Goal: Task Accomplishment & Management: Use online tool/utility

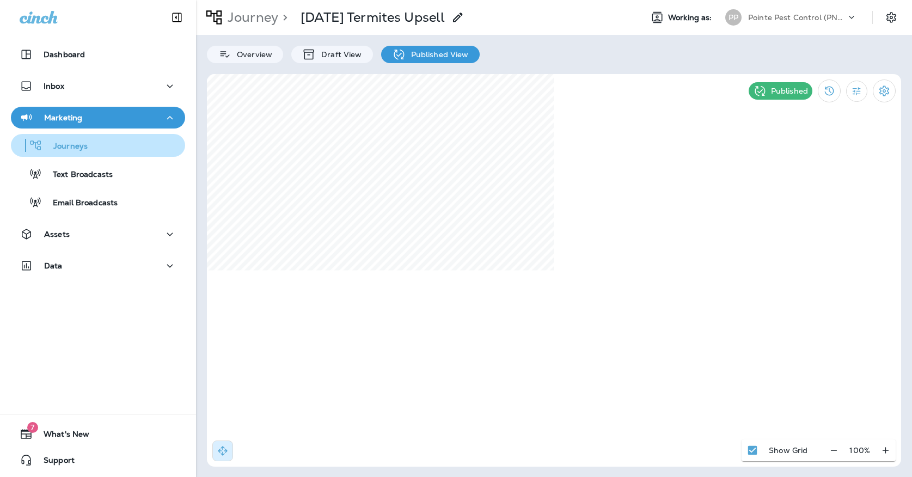
click at [81, 138] on div "Journeys" at bounding box center [51, 145] width 72 height 16
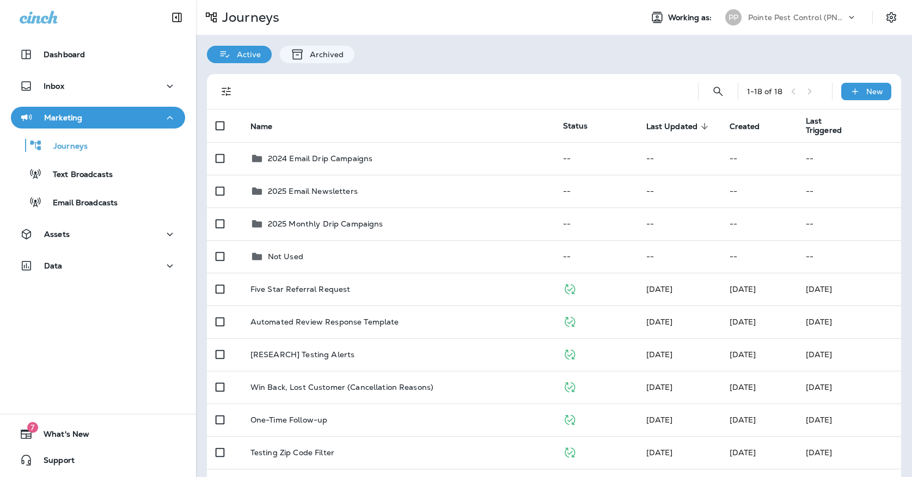
click at [804, 22] on div "Pointe Pest Control (PNW)" at bounding box center [797, 17] width 98 height 16
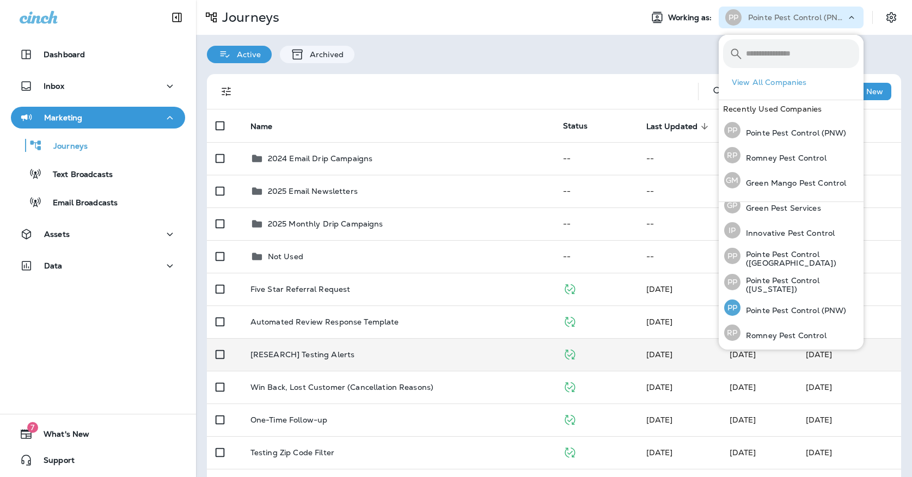
scroll to position [33, 0]
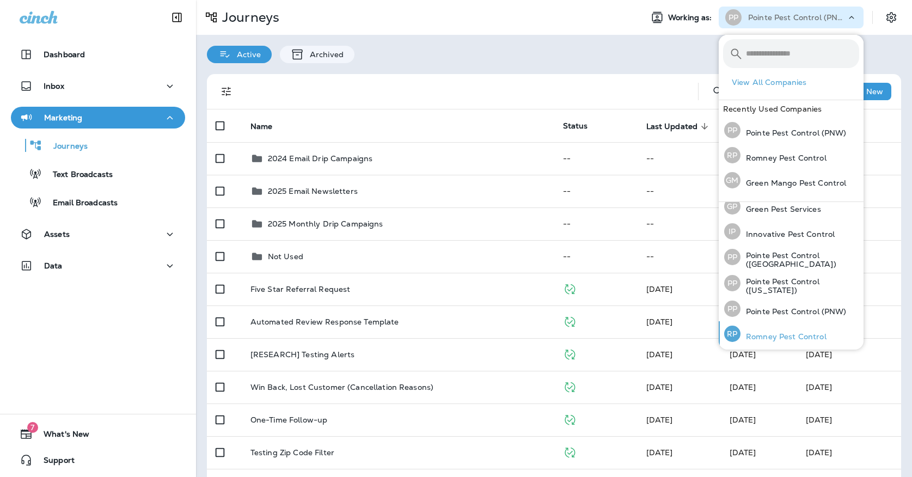
click at [752, 339] on p "Romney Pest Control" at bounding box center [783, 336] width 86 height 9
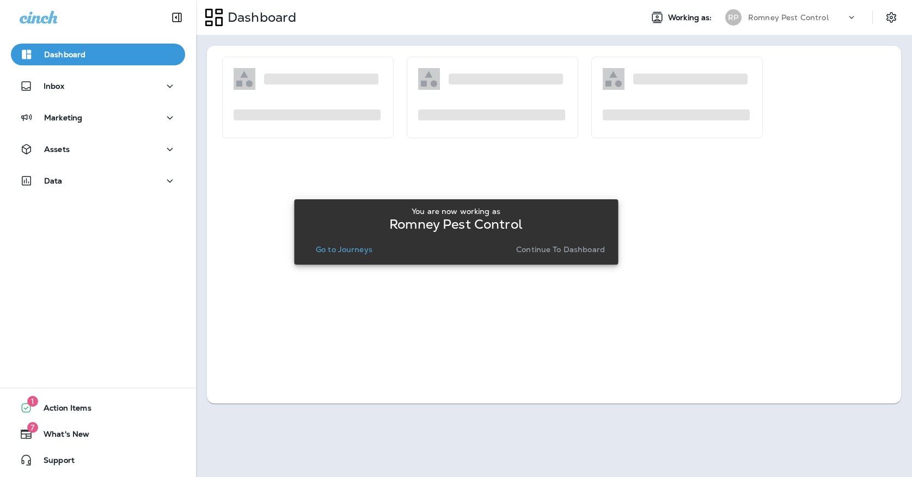
click at [342, 244] on button "Go to Journeys" at bounding box center [343, 249] width 65 height 15
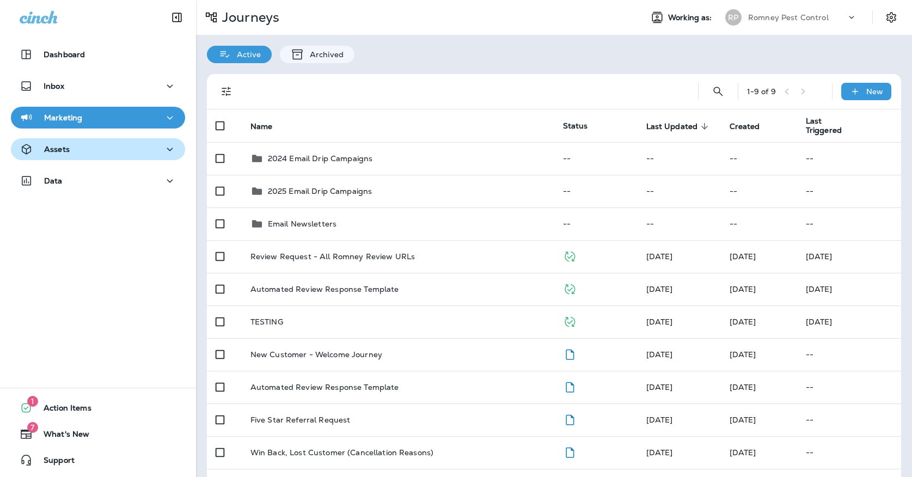
click at [155, 151] on div "Assets" at bounding box center [98, 150] width 157 height 14
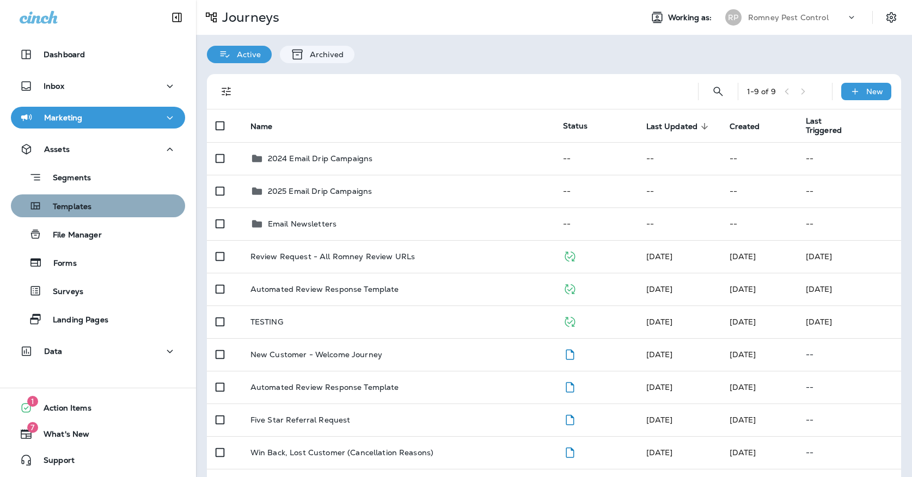
click at [132, 202] on div "Templates" at bounding box center [97, 206] width 165 height 16
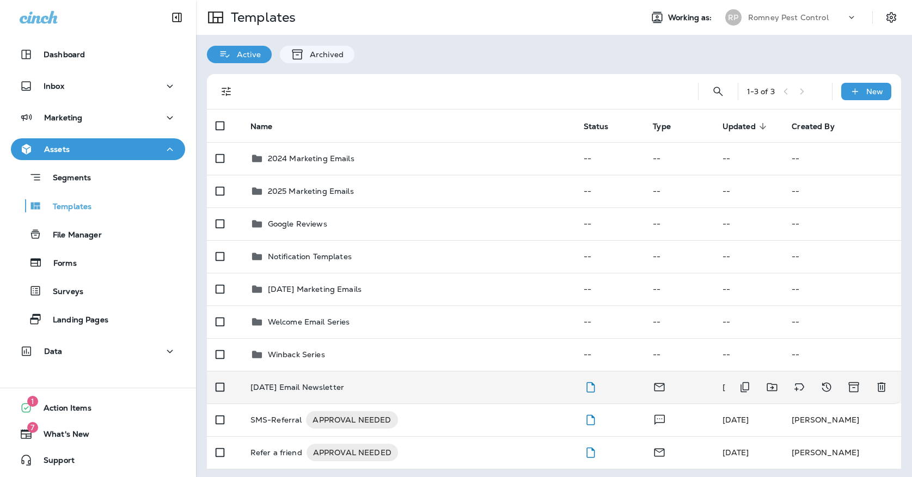
click at [270, 371] on td "[DATE] Email Newsletter" at bounding box center [408, 387] width 333 height 33
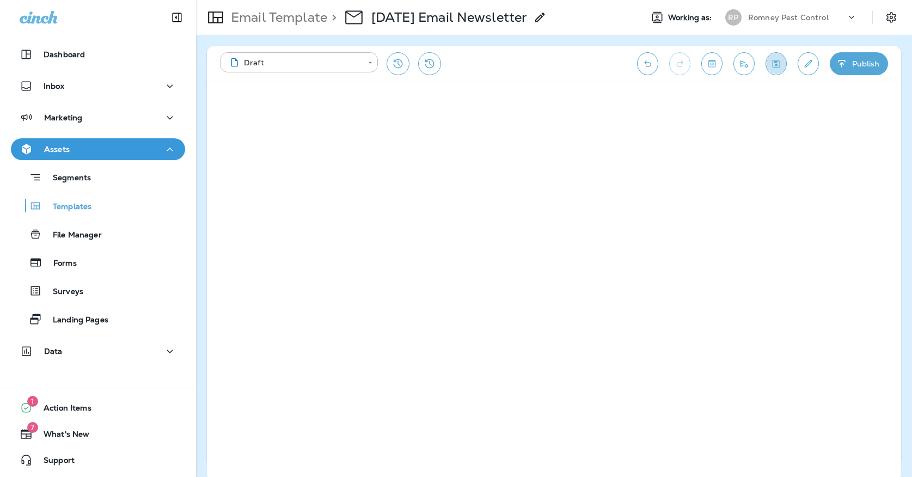
click at [778, 60] on icon "Save" at bounding box center [776, 64] width 8 height 8
